Goal: Find specific page/section: Find specific page/section

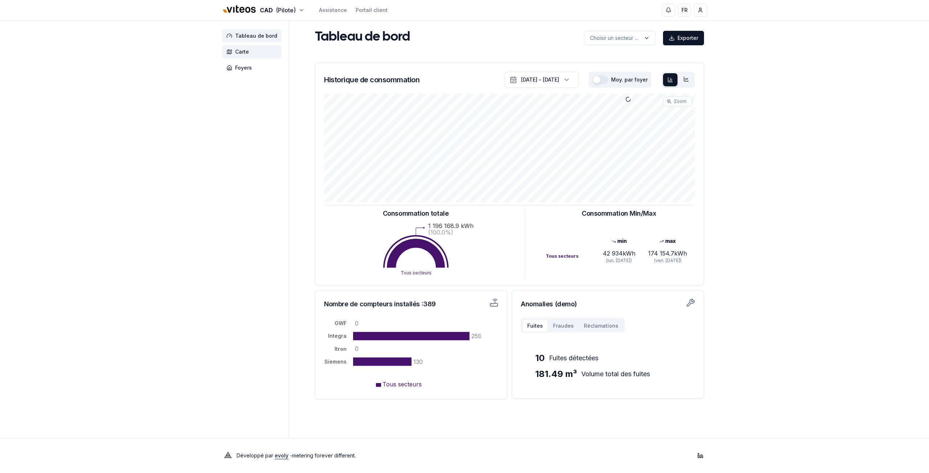
click at [239, 49] on span "Carte" at bounding box center [242, 51] width 14 height 7
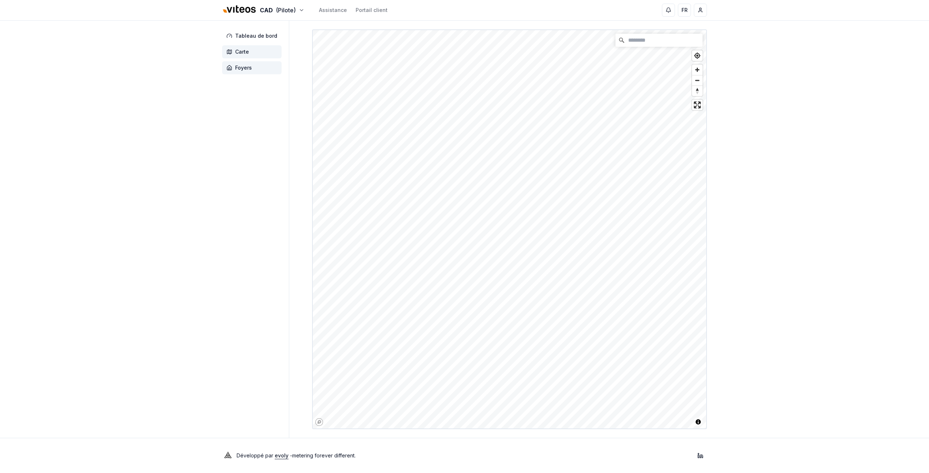
click at [239, 72] on span "Foyers" at bounding box center [251, 67] width 59 height 13
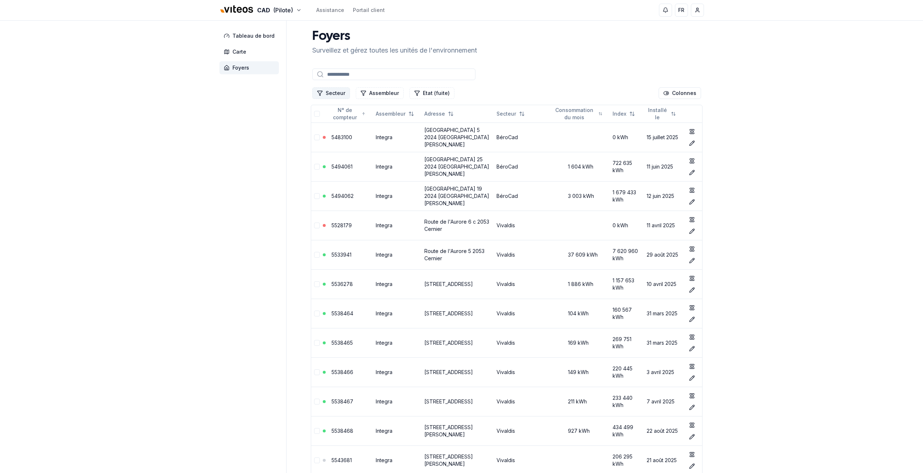
click at [335, 94] on button "Secteur" at bounding box center [331, 93] width 38 height 12
click at [334, 139] on span "Cadbar" at bounding box center [335, 135] width 18 height 7
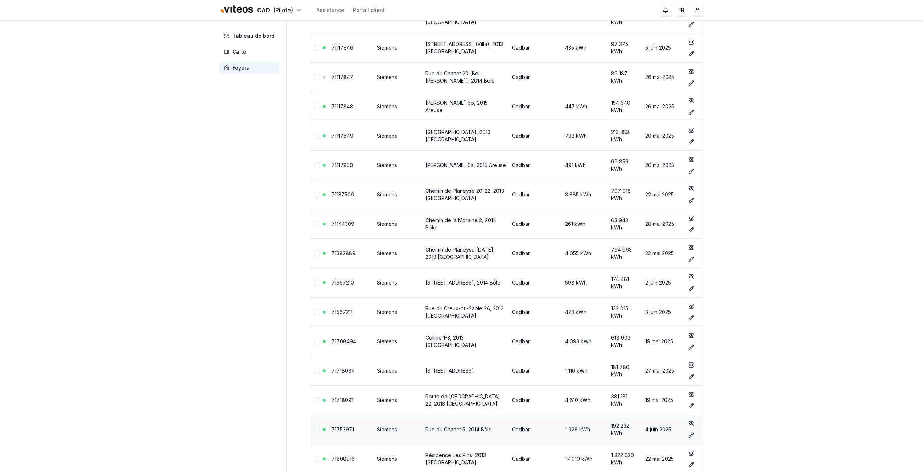
scroll to position [762, 0]
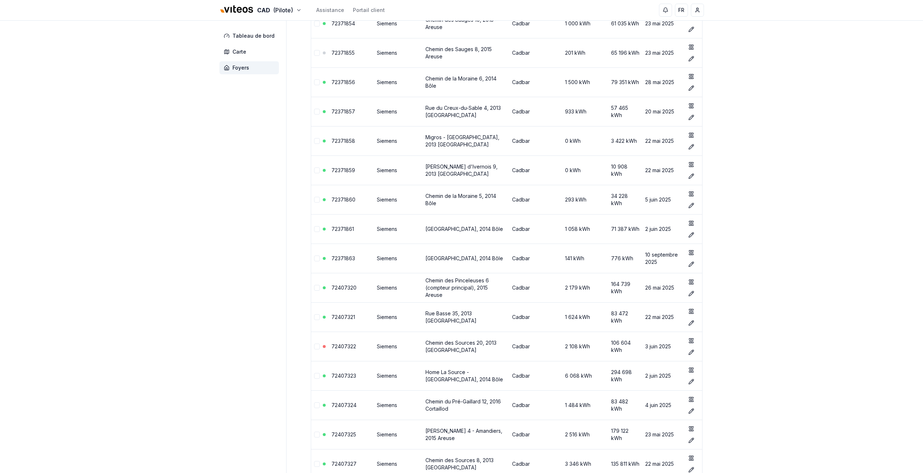
scroll to position [3474, 0]
